Goal: Task Accomplishment & Management: Complete application form

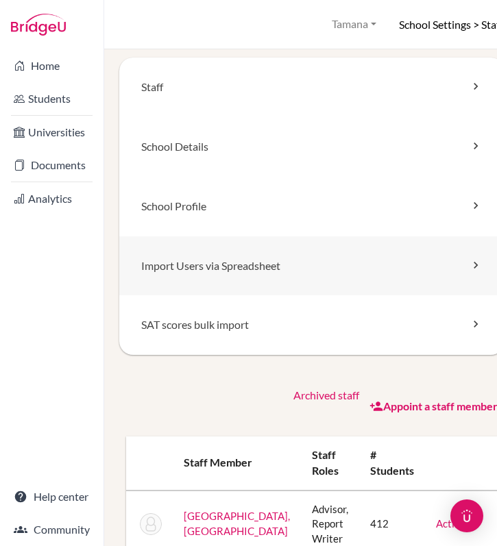
click at [209, 277] on link "Import Users via Spreadsheet" at bounding box center [311, 266] width 385 height 60
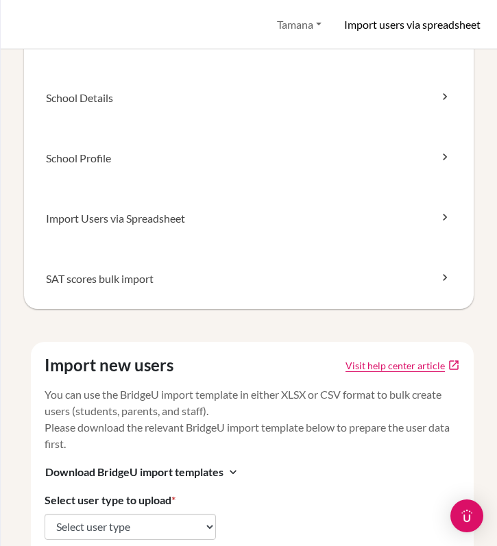
scroll to position [136, 0]
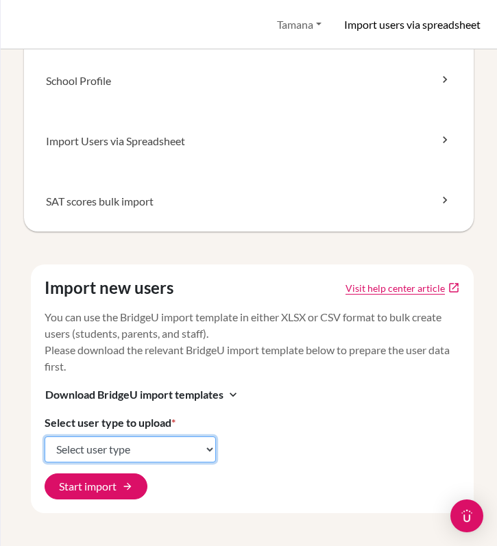
click at [165, 457] on select "Select user type Students Students and parents Parents Advisors Report writers" at bounding box center [130, 449] width 171 height 26
select select "students"
click at [45, 436] on select "Select user type Students Students and parents Parents Advisors Report writers" at bounding box center [130, 449] width 171 height 26
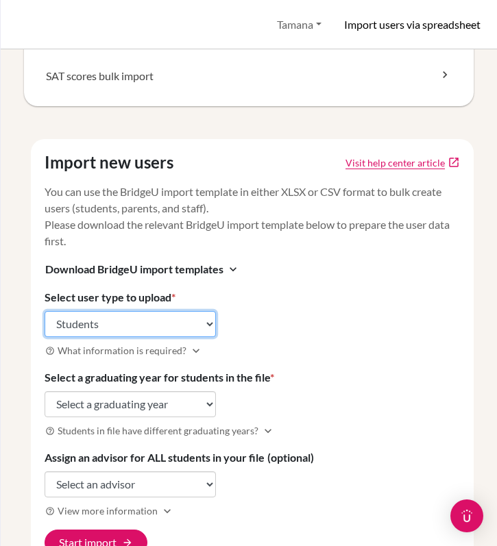
scroll to position [317, 0]
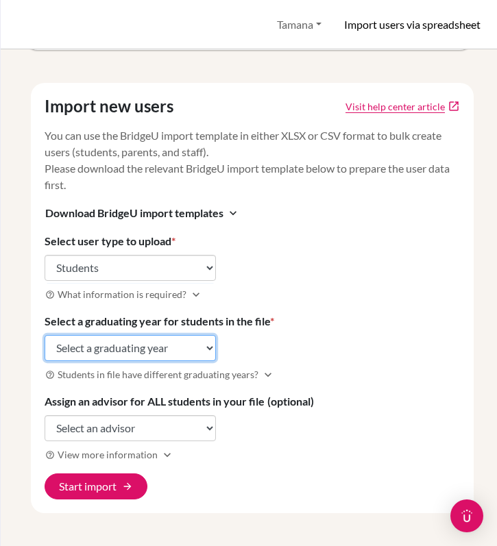
click at [195, 356] on select "Select a graduating year [DATE] 2025 2026 2027 2028 2029" at bounding box center [130, 348] width 171 height 26
click at [45, 335] on select "Select a graduating year [DATE] 2025 2026 2027 2028 2029" at bounding box center [130, 348] width 171 height 26
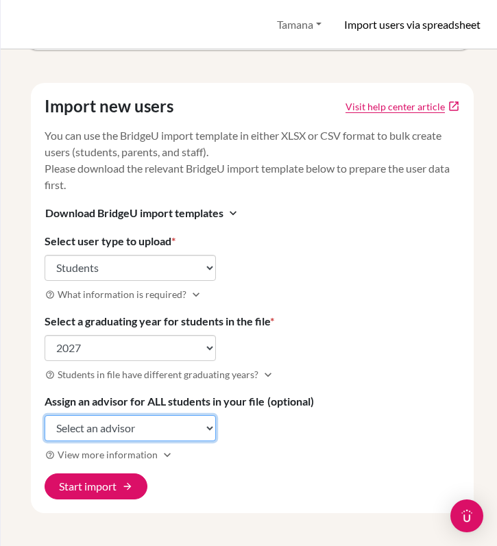
click at [186, 429] on select "Select an advisor [PERSON_NAME]-Hills [PERSON_NAME] [PERSON_NAME] [PERSON_NAME]…" at bounding box center [130, 428] width 171 height 26
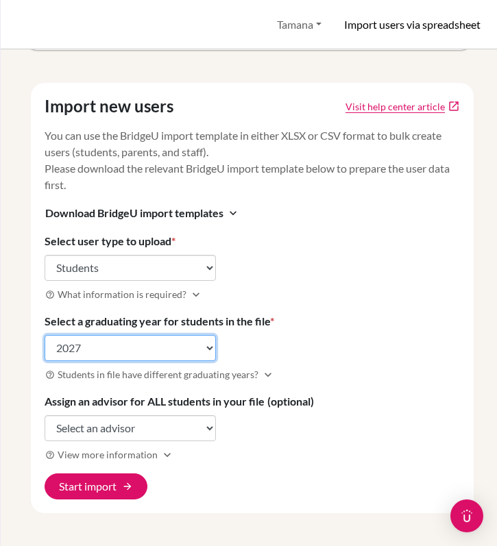
click at [165, 354] on select "Select a graduating year [DATE] 2025 2026 2027 2028 2029" at bounding box center [130, 348] width 171 height 26
select select "2029"
click at [45, 335] on select "Select a graduating year [DATE] 2025 2026 2027 2028 2029" at bounding box center [130, 348] width 171 height 26
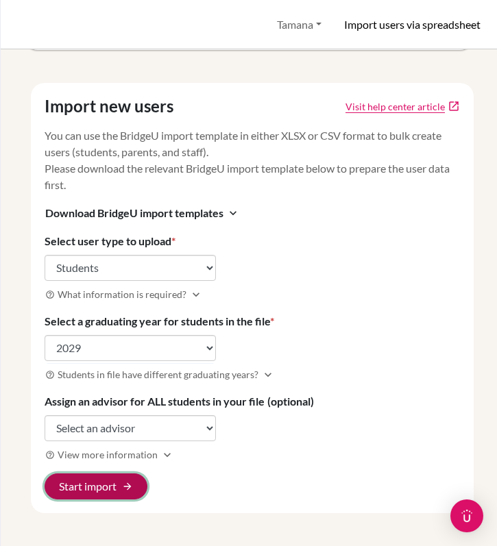
click at [129, 483] on span "arrow_forward" at bounding box center [127, 486] width 11 height 11
